Goal: Navigation & Orientation: Find specific page/section

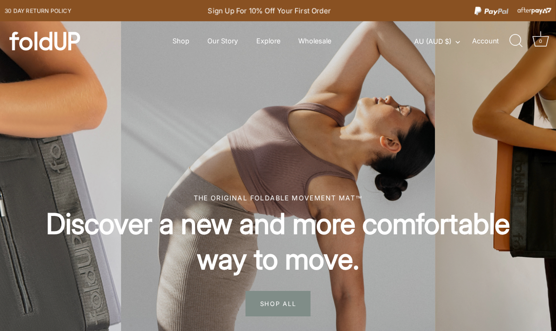
click at [179, 40] on link "Shop" at bounding box center [180, 41] width 33 height 18
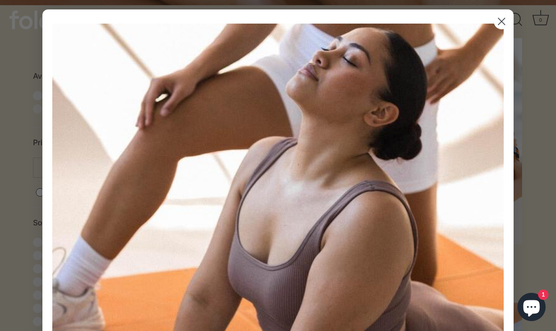
click at [497, 27] on circle "Close dialog" at bounding box center [502, 22] width 16 height 16
